Goal: Information Seeking & Learning: Learn about a topic

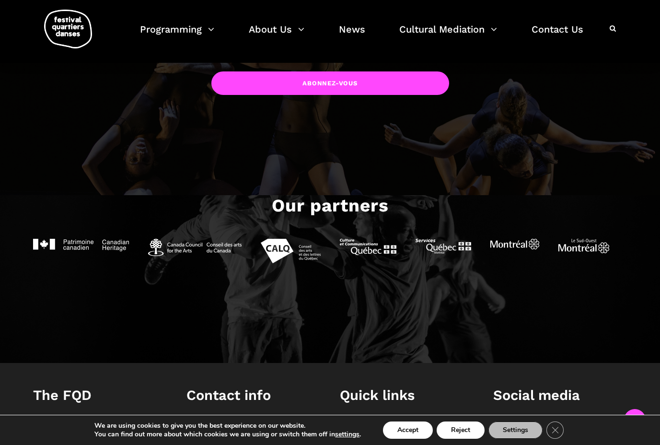
scroll to position [696, 0]
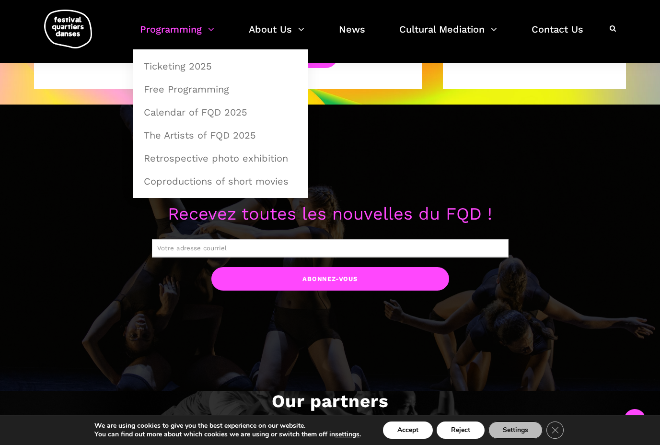
click at [175, 30] on link "Programming" at bounding box center [177, 35] width 74 height 28
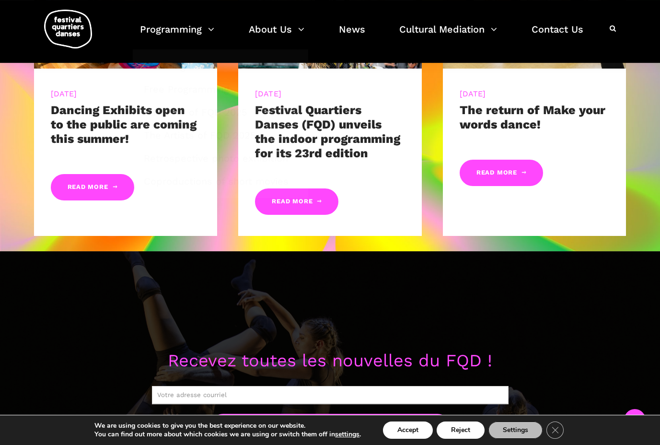
scroll to position [360, 0]
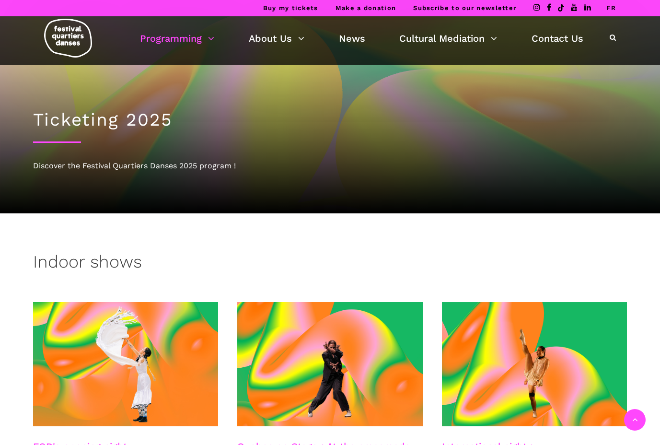
scroll to position [391, 0]
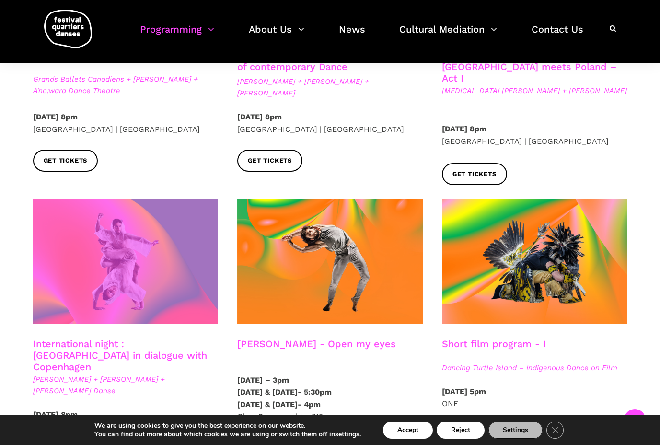
click at [134, 278] on span at bounding box center [126, 261] width 186 height 124
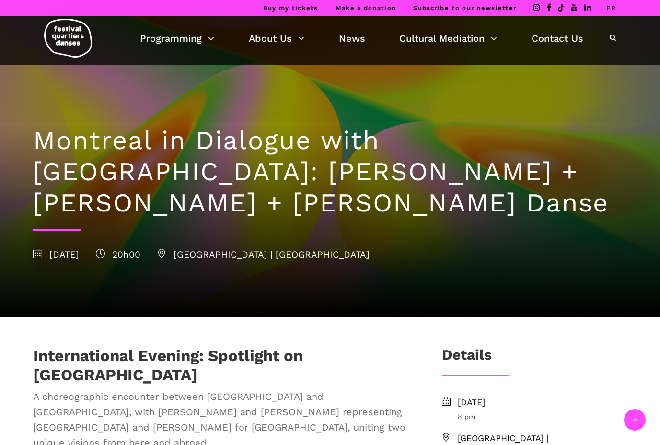
scroll to position [196, 0]
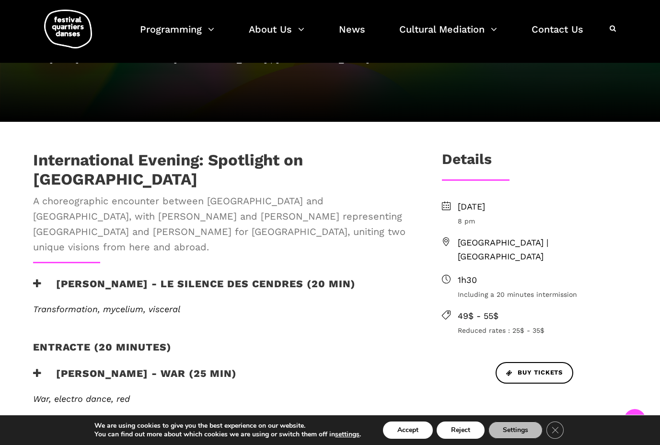
click at [36, 279] on icon at bounding box center [37, 284] width 9 height 10
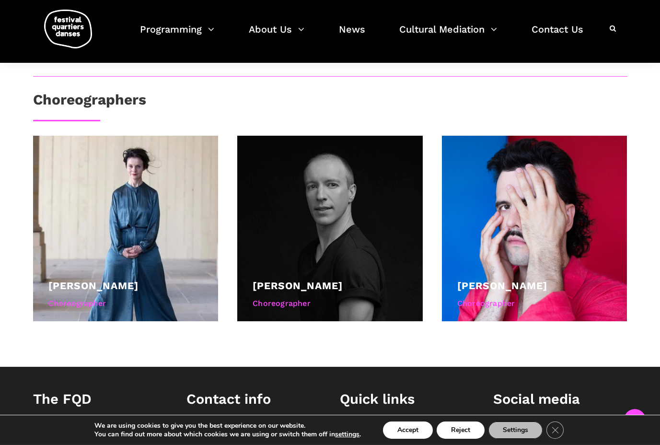
scroll to position [636, 0]
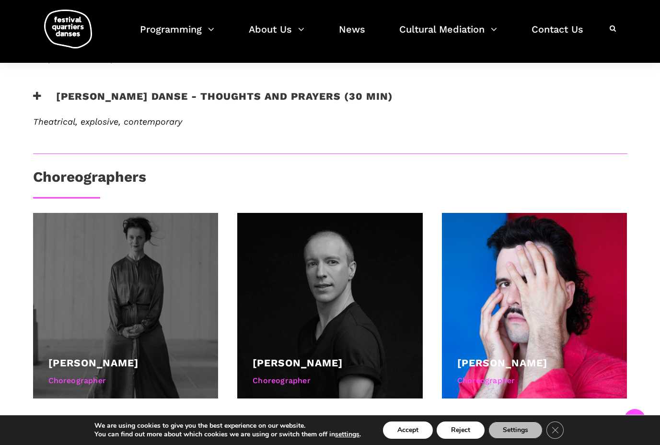
click at [122, 355] on div "Lene Boel" at bounding box center [125, 363] width 155 height 16
click at [92, 374] on div "Choreographer" at bounding box center [125, 380] width 155 height 12
click at [82, 357] on link "Lene Boel" at bounding box center [93, 363] width 90 height 12
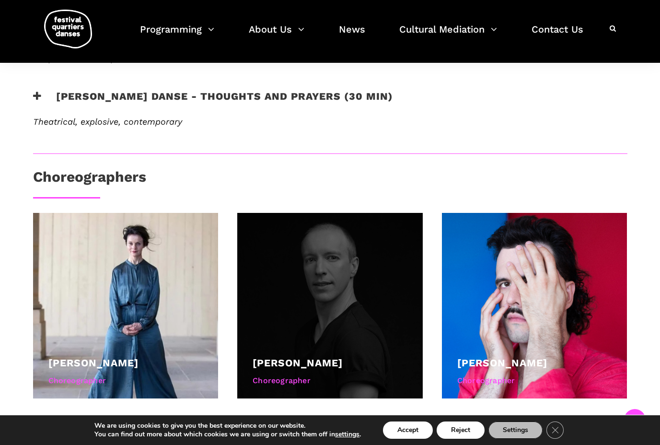
click at [285, 357] on link "Andrew Skeels" at bounding box center [298, 363] width 90 height 12
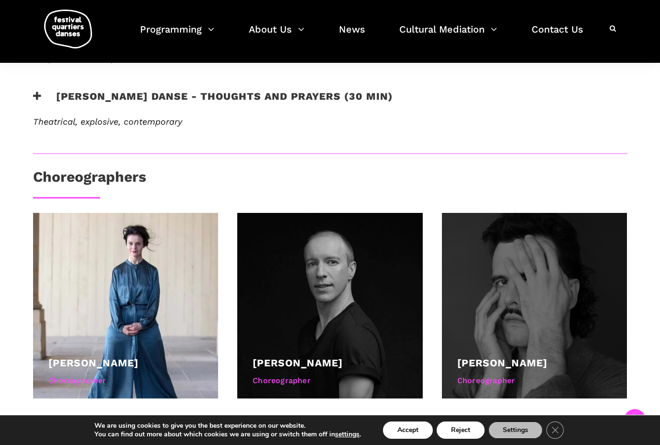
click at [492, 357] on link "[PERSON_NAME]" at bounding box center [502, 363] width 90 height 12
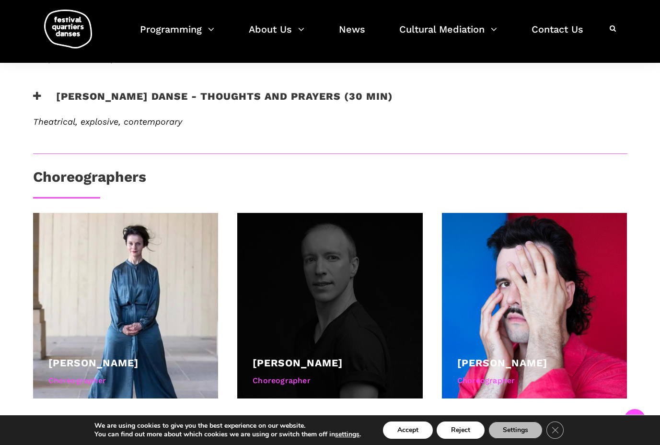
click at [326, 357] on link "Andrew Skeels" at bounding box center [298, 363] width 90 height 12
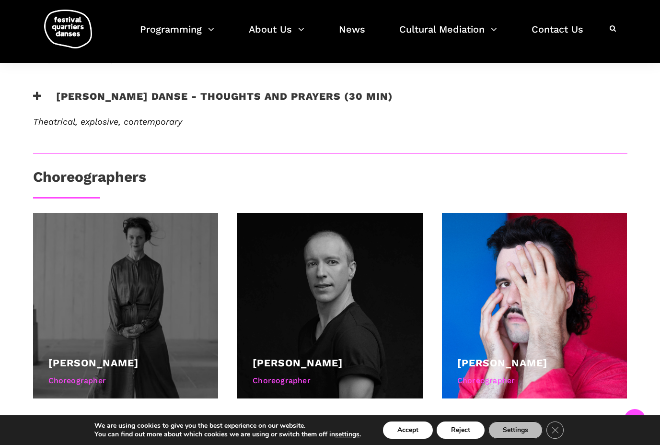
click at [92, 357] on link "Lene Boel" at bounding box center [93, 363] width 90 height 12
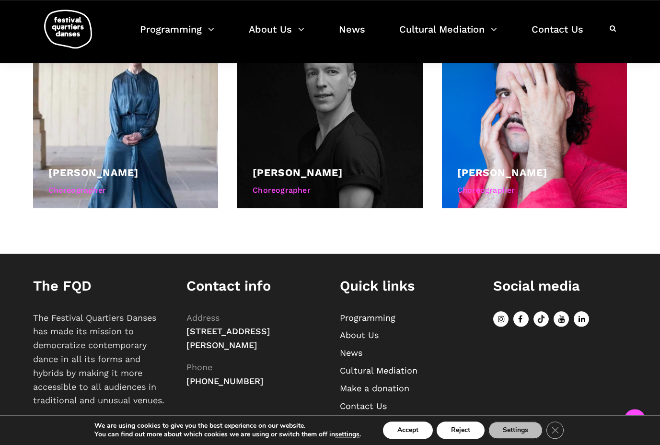
scroll to position [786, 0]
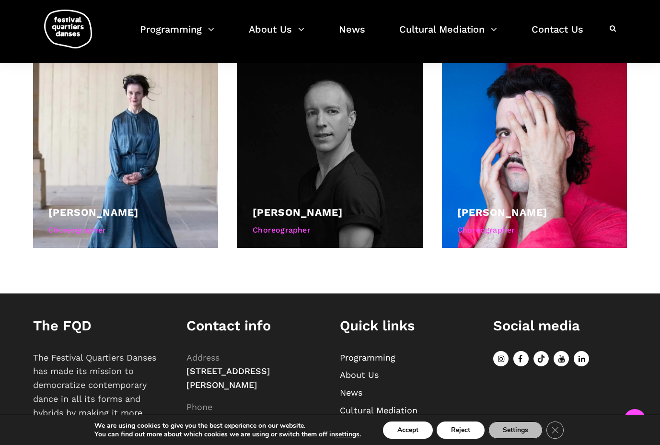
click at [521, 351] on icon at bounding box center [520, 358] width 15 height 15
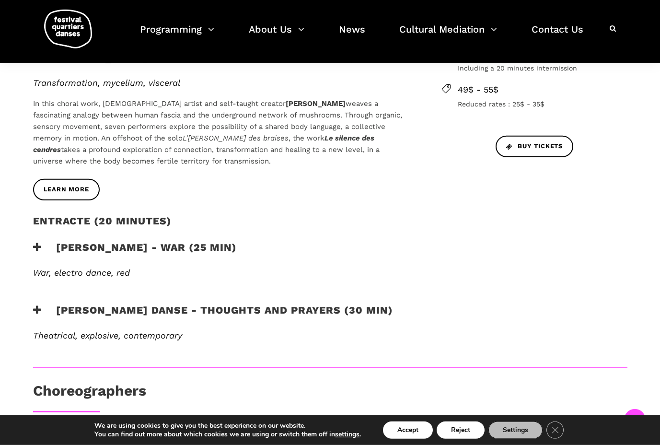
scroll to position [444, 0]
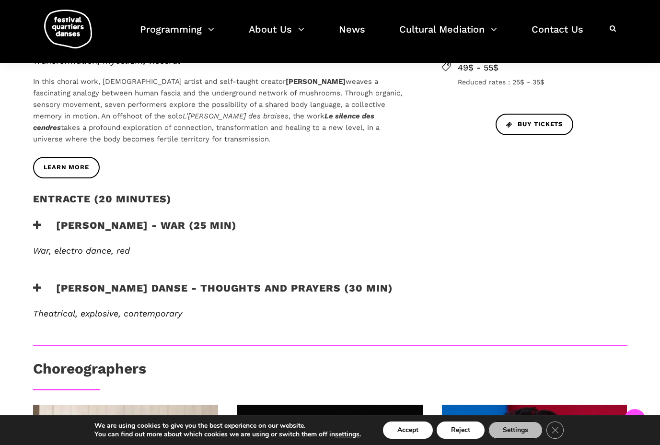
click at [35, 220] on icon at bounding box center [37, 225] width 9 height 10
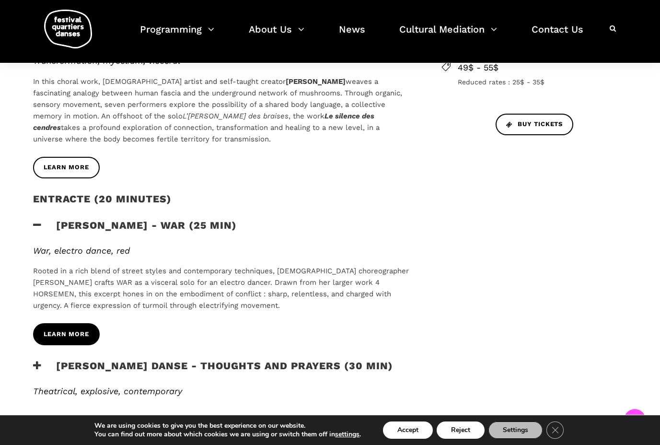
click at [76, 329] on span "learn more" at bounding box center [67, 334] width 46 height 10
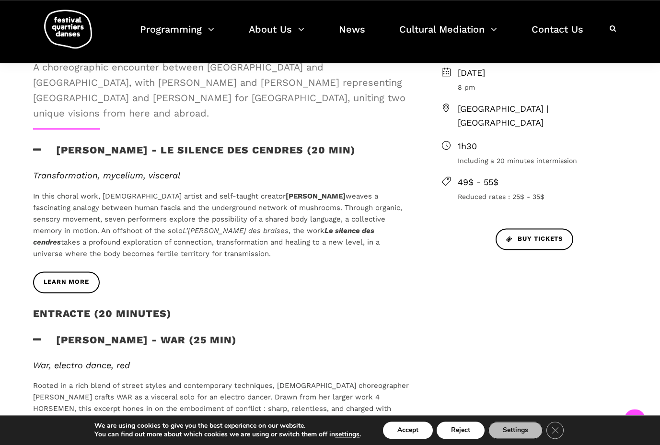
scroll to position [297, 0]
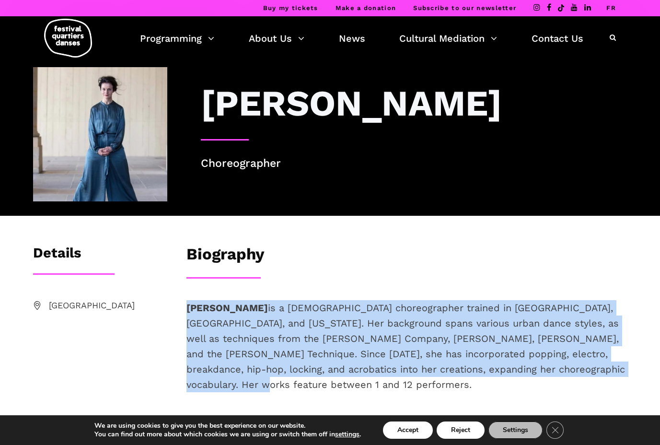
drag, startPoint x: 254, startPoint y: 384, endPoint x: 188, endPoint y: 309, distance: 99.2
click at [188, 309] on p "Lene Boel is a Danish choreographer trained in London, the Netherlands, and New…" at bounding box center [406, 346] width 441 height 92
copy p "Lene Boel is a Danish choreographer trained in London, the Netherlands, and New…"
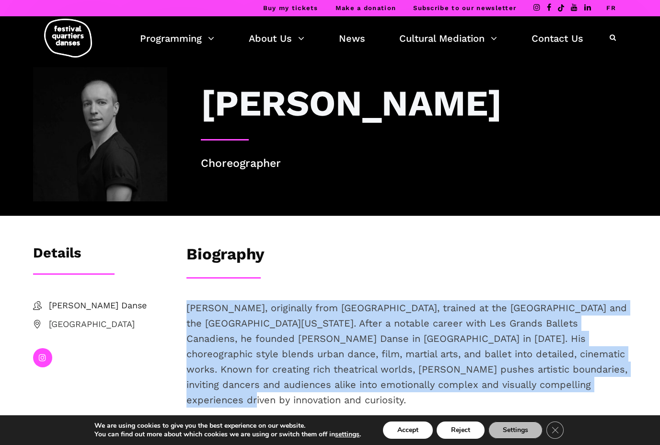
drag, startPoint x: 0, startPoint y: 0, endPoint x: 188, endPoint y: 308, distance: 360.9
click at [188, 308] on p "[PERSON_NAME], originally from [GEOGRAPHIC_DATA], trained at the [GEOGRAPHIC_DA…" at bounding box center [406, 353] width 441 height 107
copy span "[PERSON_NAME], originally from [GEOGRAPHIC_DATA], trained at the [GEOGRAPHIC_DA…"
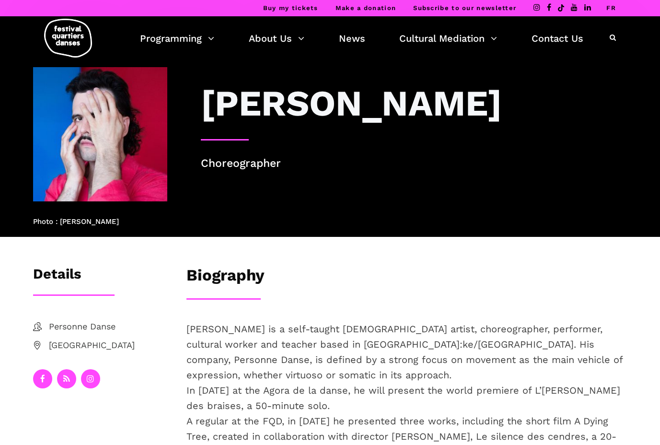
scroll to position [98, 0]
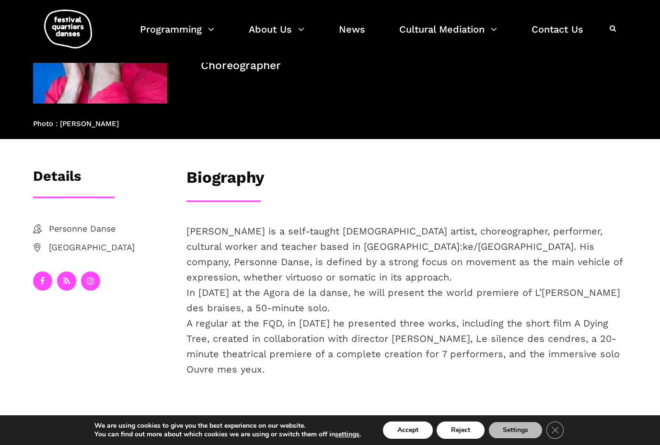
drag, startPoint x: 283, startPoint y: 367, endPoint x: 188, endPoint y: 233, distance: 164.0
click at [188, 233] on p "[PERSON_NAME] is a self-taught [DEMOGRAPHIC_DATA] artist, choreographer, perfor…" at bounding box center [406, 299] width 441 height 153
copy span "[PERSON_NAME] is a self-taught [DEMOGRAPHIC_DATA] artist, choreographer, perfor…"
click at [42, 281] on icon at bounding box center [42, 281] width 5 height 8
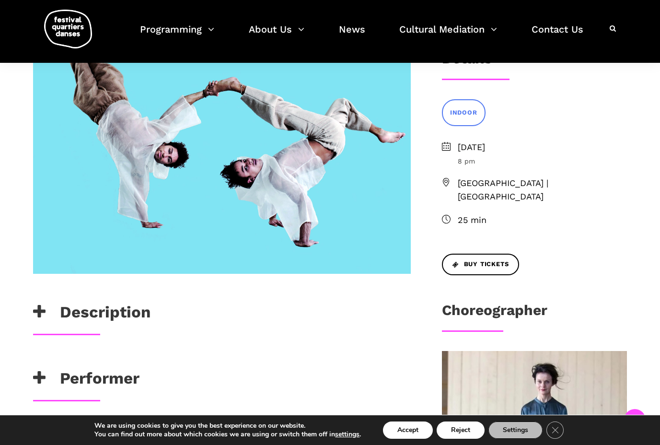
scroll to position [147, 0]
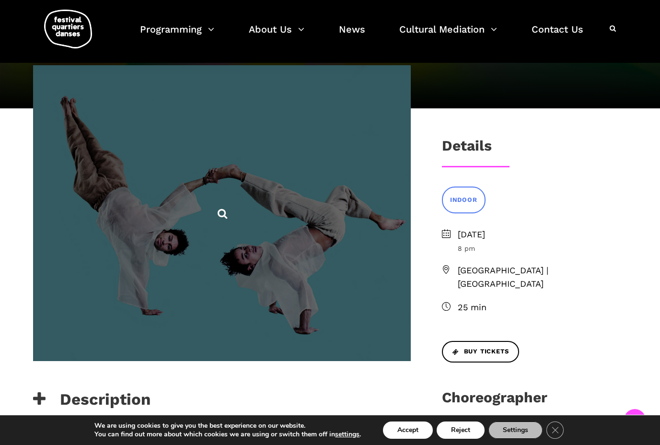
click at [370, 263] on span at bounding box center [222, 212] width 378 height 295
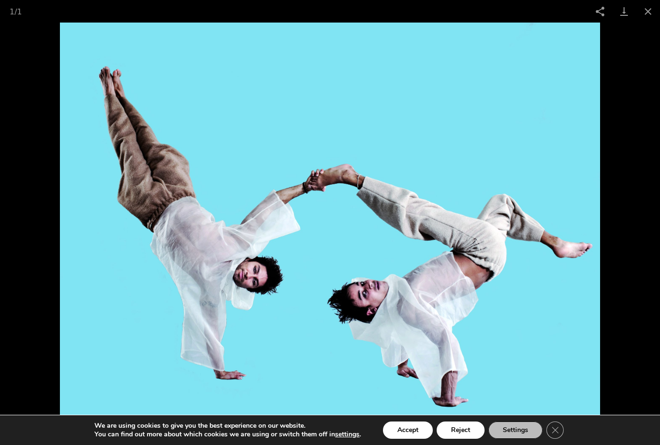
scroll to position [293, 0]
